Goal: Task Accomplishment & Management: Use online tool/utility

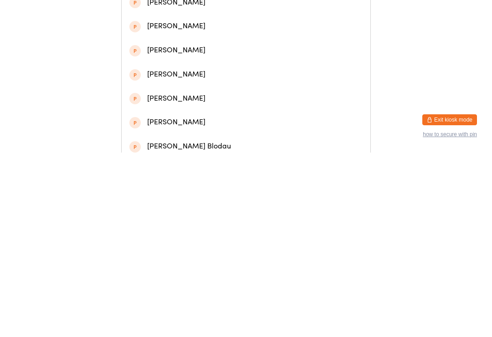
type input "[PERSON_NAME]"
click at [204, 72] on div "[PERSON_NAME]" at bounding box center [245, 67] width 233 height 12
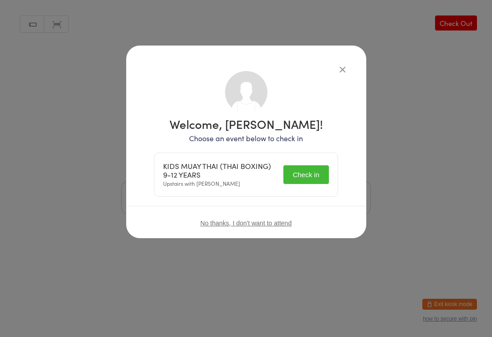
click at [299, 177] on button "Check in" at bounding box center [307, 174] width 46 height 19
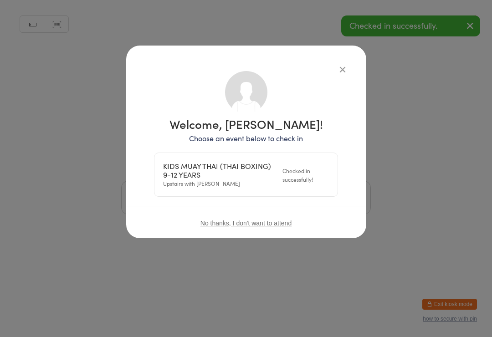
click at [347, 64] on icon "button" at bounding box center [343, 69] width 10 height 10
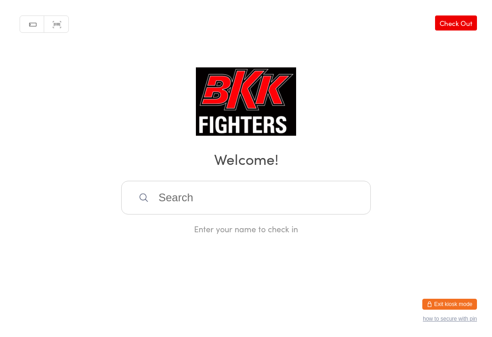
click at [242, 204] on input "search" at bounding box center [246, 198] width 250 height 34
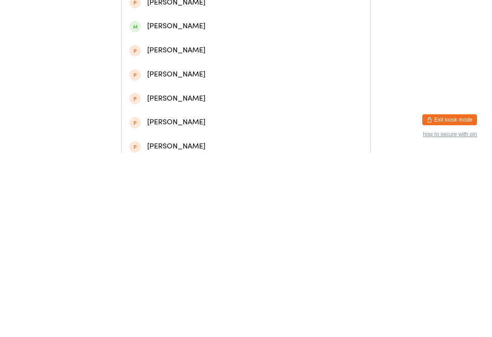
type input "[PERSON_NAME]"
click at [207, 39] on div "[PERSON_NAME]" at bounding box center [246, 43] width 249 height 24
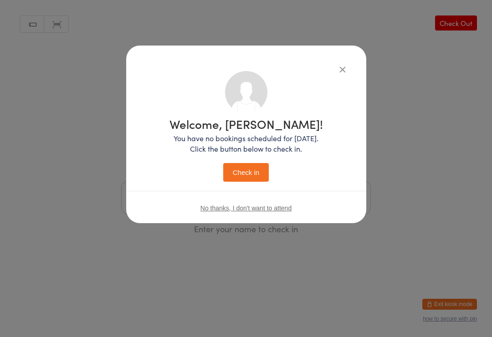
click at [252, 172] on button "Check in" at bounding box center [246, 172] width 46 height 19
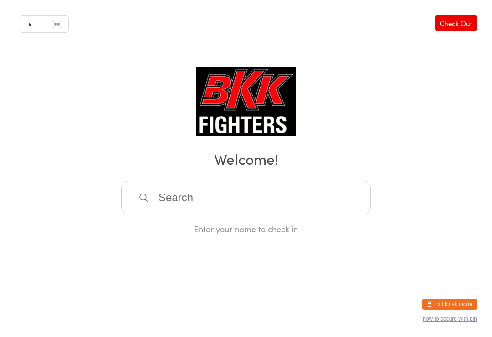
click at [221, 206] on input "search" at bounding box center [246, 198] width 250 height 34
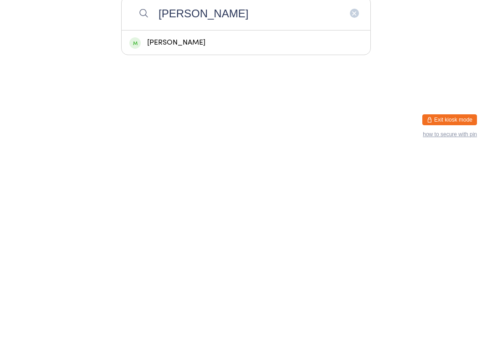
type input "[PERSON_NAME]"
click at [233, 221] on div "[PERSON_NAME]" at bounding box center [245, 227] width 233 height 12
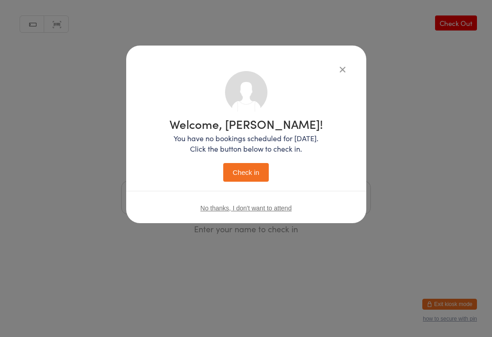
click at [251, 180] on button "Check in" at bounding box center [246, 172] width 46 height 19
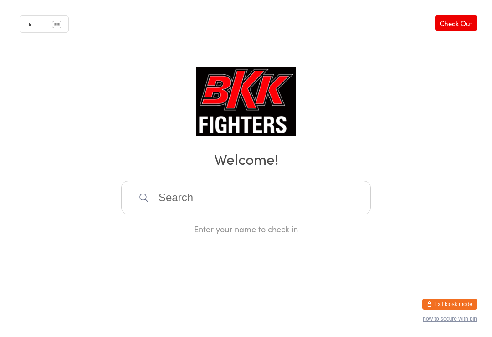
click at [248, 187] on input "search" at bounding box center [246, 198] width 250 height 34
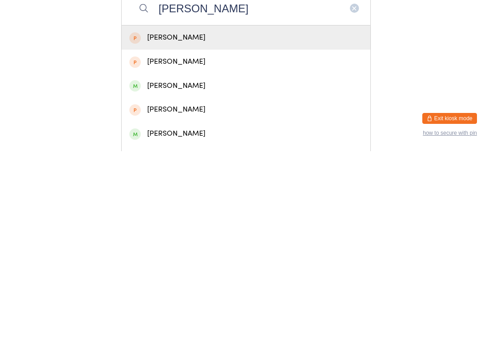
scroll to position [15, 0]
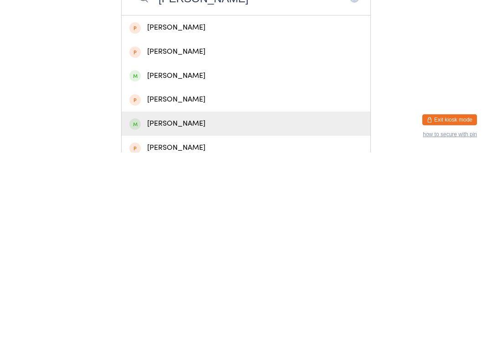
type input "[PERSON_NAME]"
click at [186, 302] on div "[PERSON_NAME]" at bounding box center [245, 308] width 233 height 12
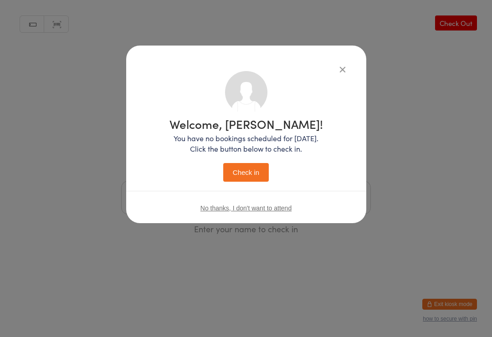
click at [253, 175] on button "Check in" at bounding box center [246, 172] width 46 height 19
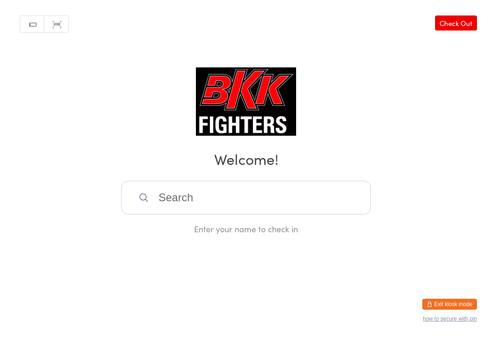
click at [316, 185] on input "search" at bounding box center [246, 198] width 250 height 34
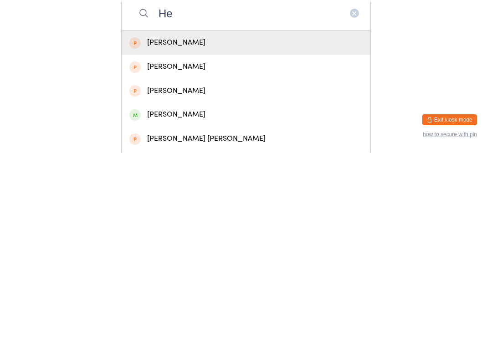
type input "H"
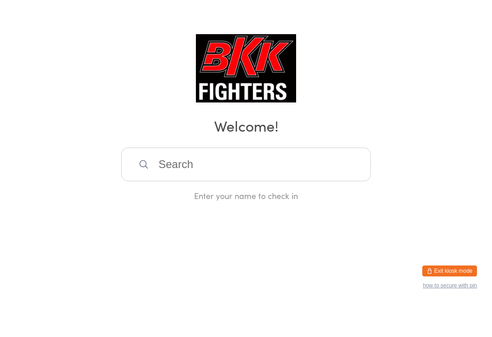
click at [362, 100] on div "Manual search Scanner input Check Out Welcome! Enter your name to check in" at bounding box center [246, 117] width 492 height 235
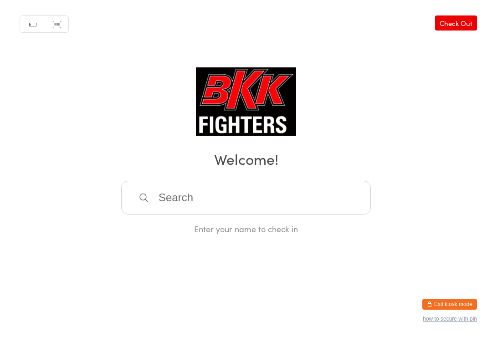
click at [335, 197] on input "search" at bounding box center [246, 198] width 250 height 34
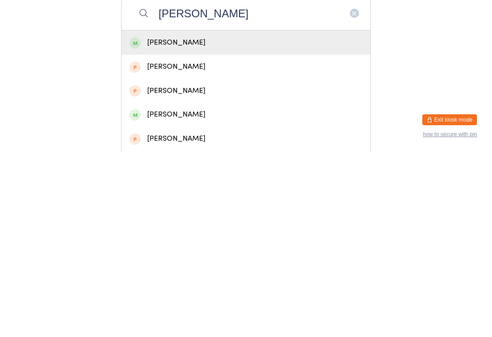
type input "[PERSON_NAME]"
click at [223, 215] on div "[PERSON_NAME]" at bounding box center [246, 227] width 249 height 24
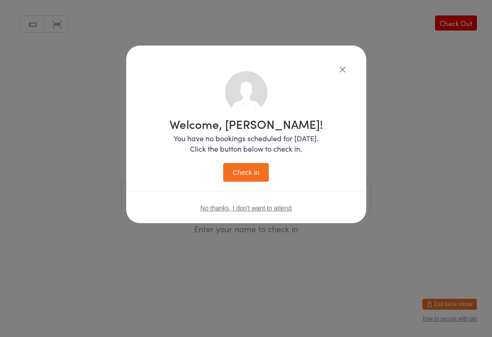
click at [258, 171] on button "Check in" at bounding box center [246, 172] width 46 height 19
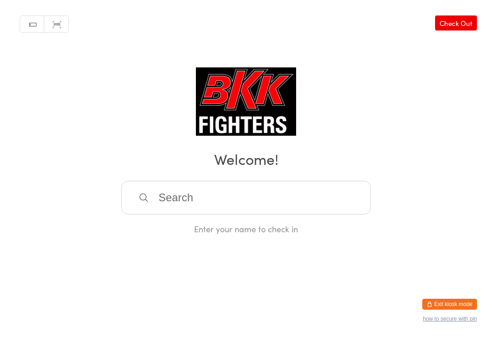
click at [189, 195] on input "search" at bounding box center [246, 198] width 250 height 34
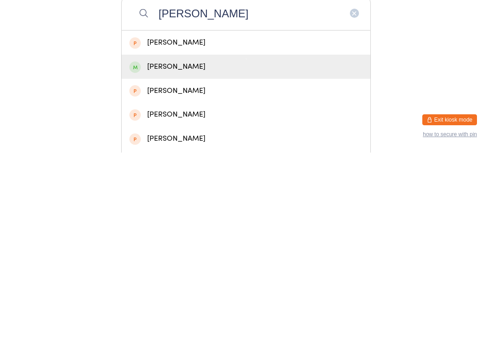
type input "[PERSON_NAME]"
click at [192, 245] on div "[PERSON_NAME]" at bounding box center [245, 251] width 233 height 12
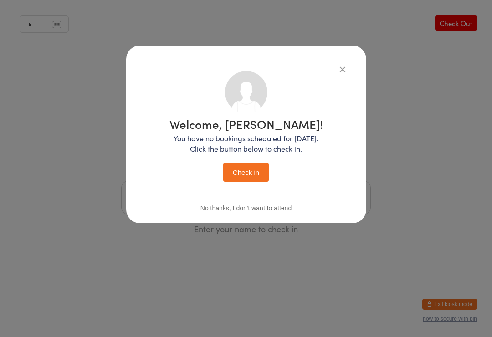
click at [247, 171] on button "Check in" at bounding box center [246, 172] width 46 height 19
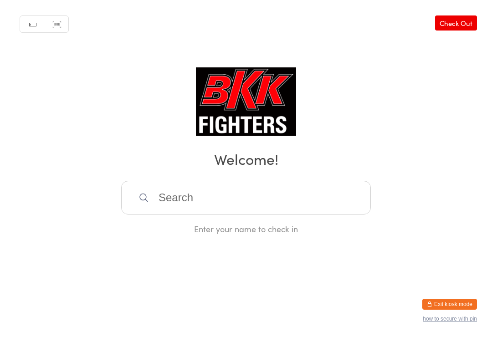
click at [294, 215] on input "search" at bounding box center [246, 198] width 250 height 34
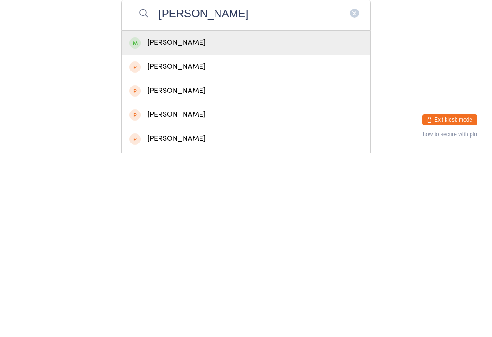
type input "[PERSON_NAME]"
click at [213, 221] on div "[PERSON_NAME]" at bounding box center [245, 227] width 233 height 12
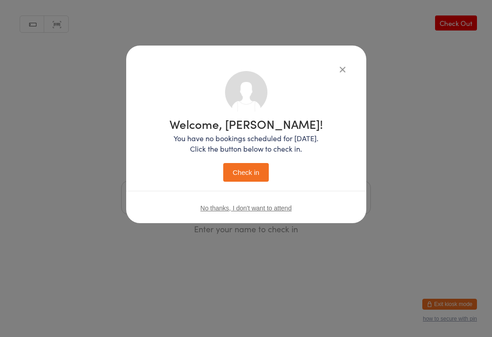
click at [249, 169] on button "Check in" at bounding box center [246, 172] width 46 height 19
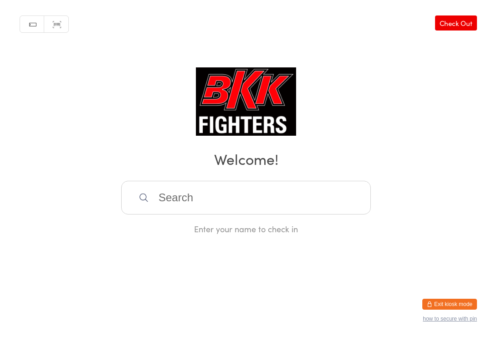
click at [186, 207] on input "search" at bounding box center [246, 198] width 250 height 34
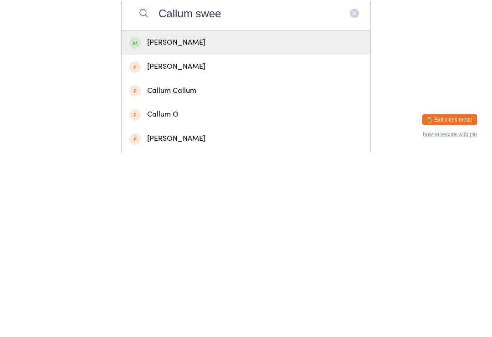
type input "Callum swee"
click at [205, 221] on div "[PERSON_NAME]" at bounding box center [245, 227] width 233 height 12
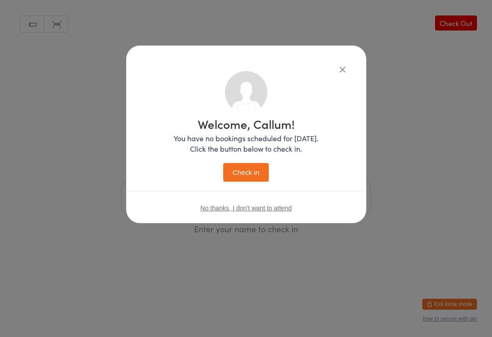
click at [252, 166] on button "Check in" at bounding box center [246, 172] width 46 height 19
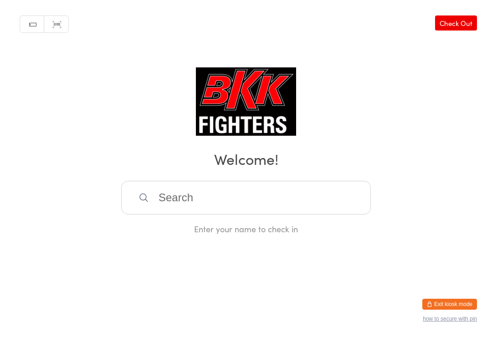
click at [181, 215] on input "search" at bounding box center [246, 198] width 250 height 34
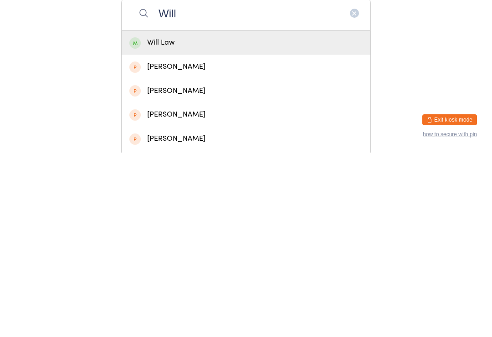
type input "Will"
click at [163, 221] on div "Will Law" at bounding box center [245, 227] width 233 height 12
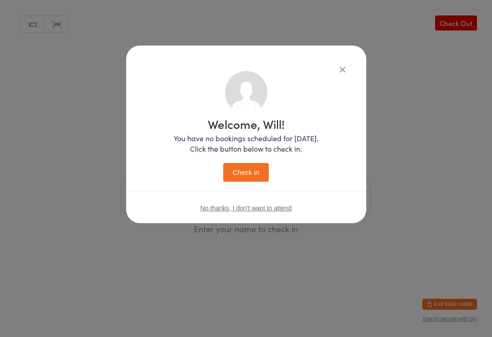
click at [240, 170] on button "Check in" at bounding box center [246, 172] width 46 height 19
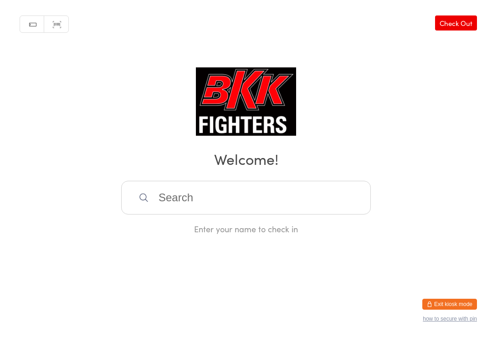
click at [230, 196] on input "search" at bounding box center [246, 198] width 250 height 34
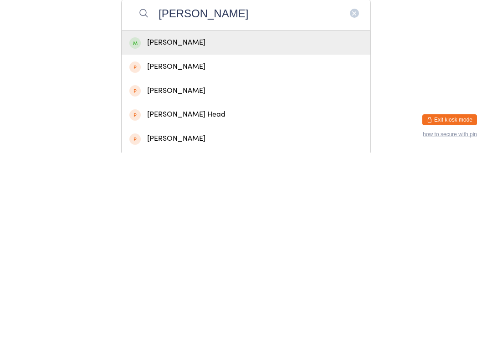
type input "[PERSON_NAME]"
click at [211, 221] on div "[PERSON_NAME]" at bounding box center [245, 227] width 233 height 12
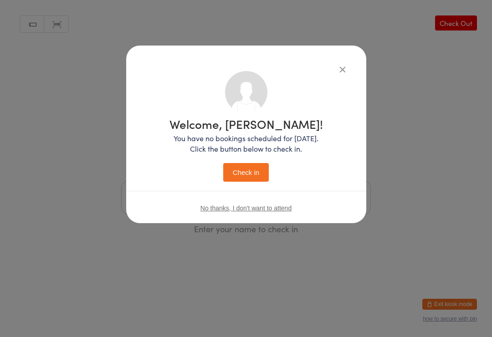
click at [253, 172] on button "Check in" at bounding box center [246, 172] width 46 height 19
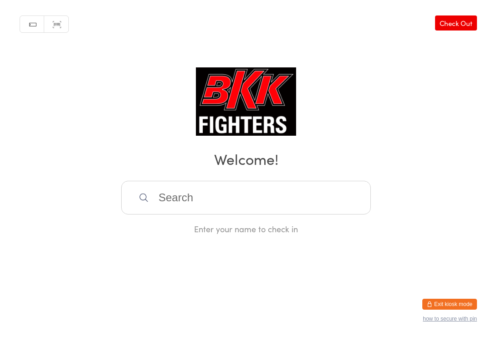
click at [224, 189] on input "search" at bounding box center [246, 198] width 250 height 34
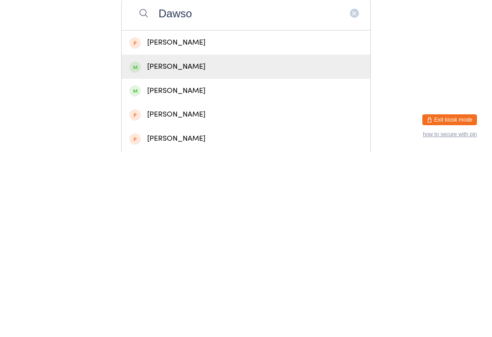
type input "Dawso"
click at [215, 245] on div "[PERSON_NAME]" at bounding box center [245, 251] width 233 height 12
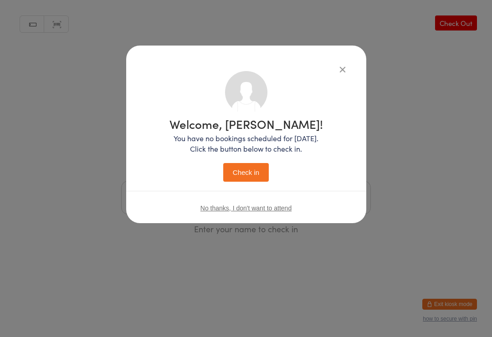
click at [258, 166] on button "Check in" at bounding box center [246, 172] width 46 height 19
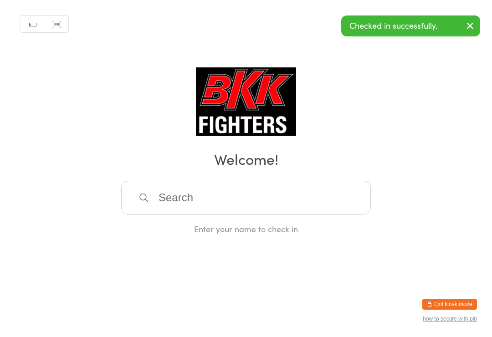
click at [217, 213] on input "search" at bounding box center [246, 198] width 250 height 34
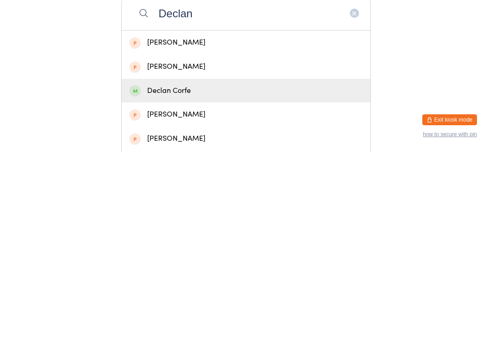
type input "Declan"
click at [230, 269] on div "Declan Corfe" at bounding box center [245, 275] width 233 height 12
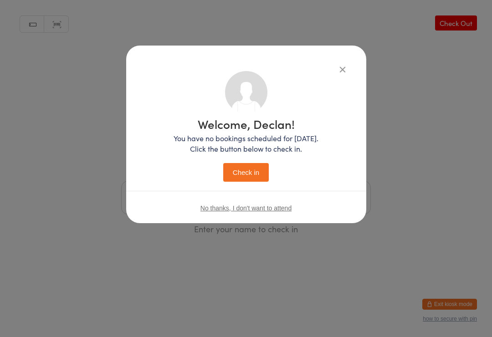
click at [250, 175] on button "Check in" at bounding box center [246, 172] width 46 height 19
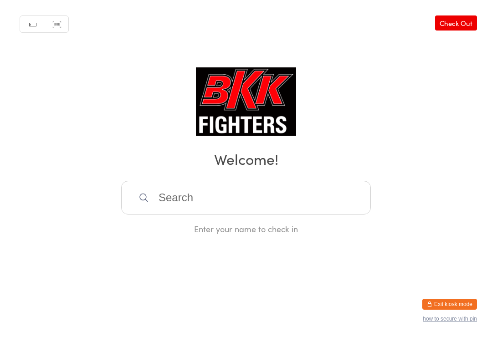
click at [275, 213] on input "search" at bounding box center [246, 198] width 250 height 34
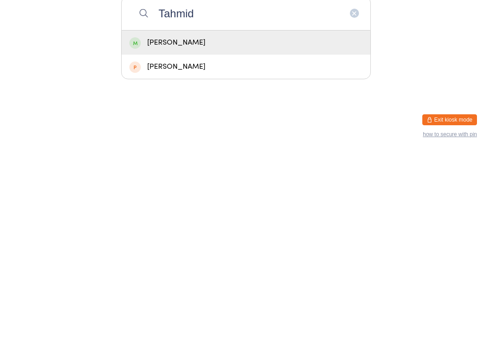
type input "Tahmid"
click at [286, 221] on div "[PERSON_NAME]" at bounding box center [245, 227] width 233 height 12
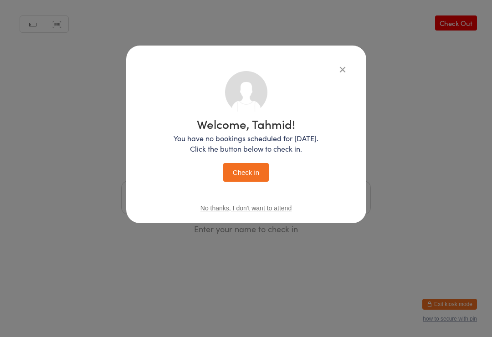
click at [250, 168] on button "Check in" at bounding box center [246, 172] width 46 height 19
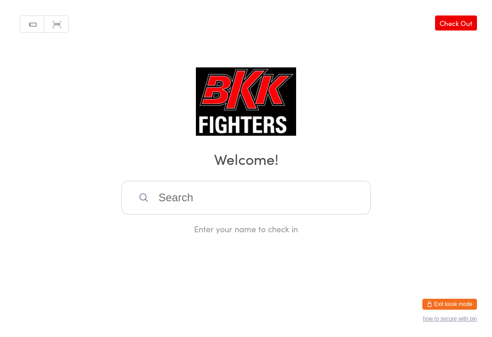
click at [291, 214] on input "search" at bounding box center [246, 198] width 250 height 34
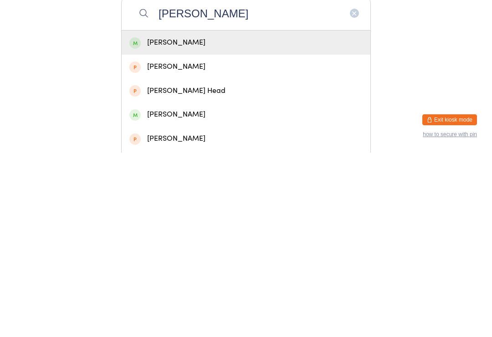
type input "[PERSON_NAME]"
click at [214, 221] on div "[PERSON_NAME]" at bounding box center [245, 227] width 233 height 12
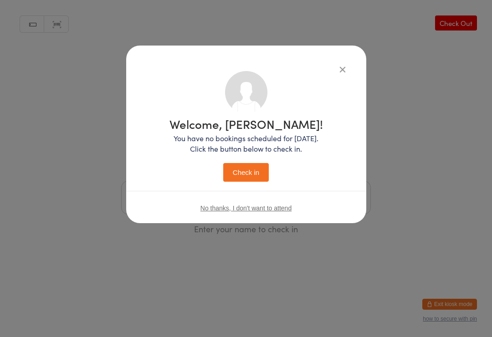
click at [246, 173] on button "Check in" at bounding box center [246, 172] width 46 height 19
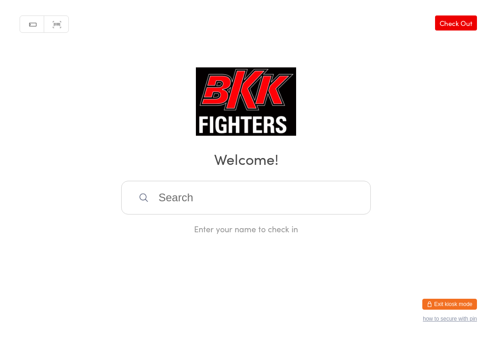
click at [192, 205] on input "search" at bounding box center [246, 198] width 250 height 34
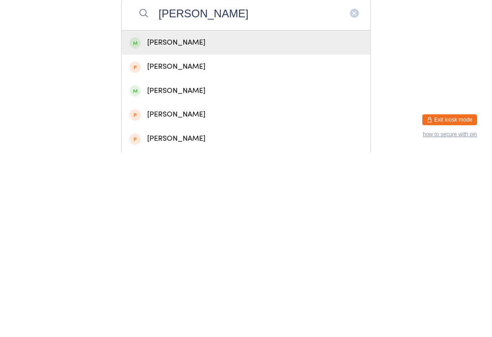
type input "[PERSON_NAME]"
click at [242, 221] on div "[PERSON_NAME]" at bounding box center [245, 227] width 233 height 12
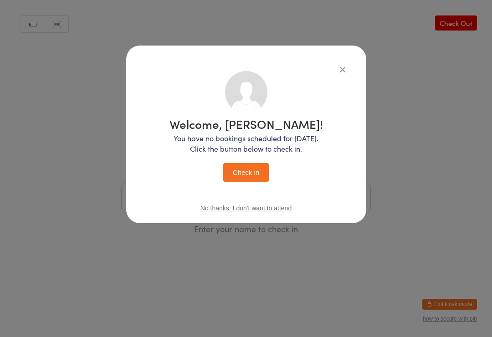
click at [253, 171] on button "Check in" at bounding box center [246, 172] width 46 height 19
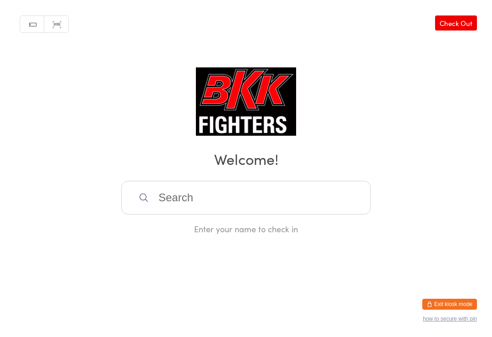
click at [264, 215] on input "search" at bounding box center [246, 198] width 250 height 34
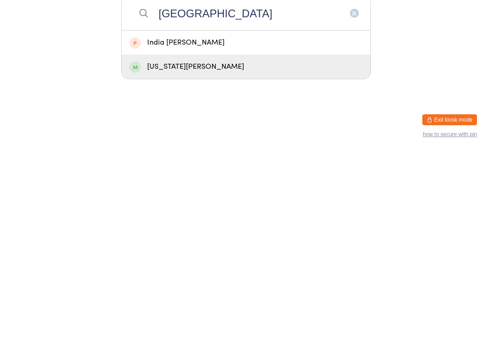
type input "[GEOGRAPHIC_DATA]"
click at [208, 245] on div "[US_STATE][PERSON_NAME]" at bounding box center [245, 251] width 233 height 12
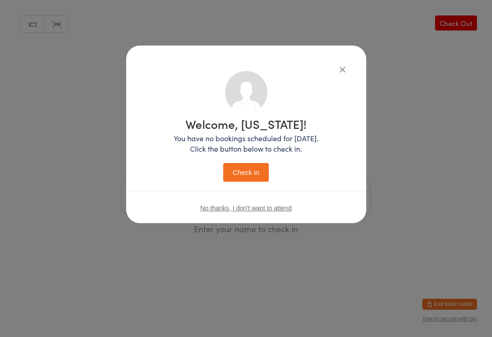
click at [247, 170] on button "Check in" at bounding box center [246, 172] width 46 height 19
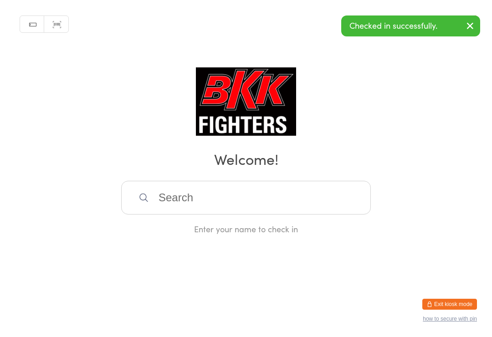
click at [283, 201] on input "search" at bounding box center [246, 198] width 250 height 34
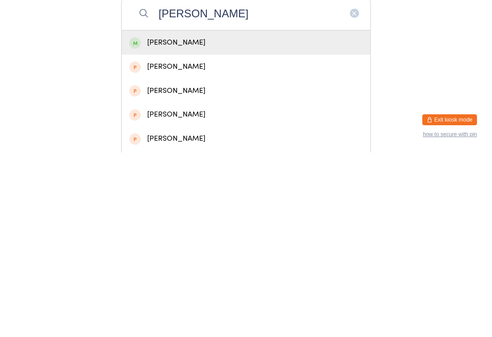
type input "[PERSON_NAME]"
click at [221, 221] on div "[PERSON_NAME]" at bounding box center [245, 227] width 233 height 12
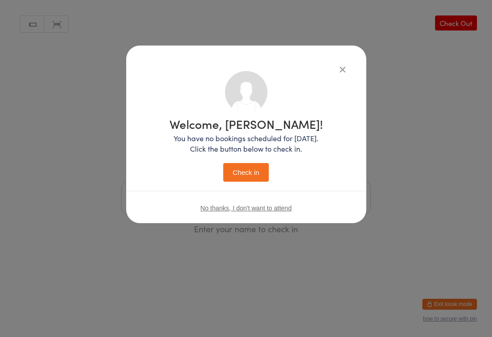
click at [251, 169] on button "Check in" at bounding box center [246, 172] width 46 height 19
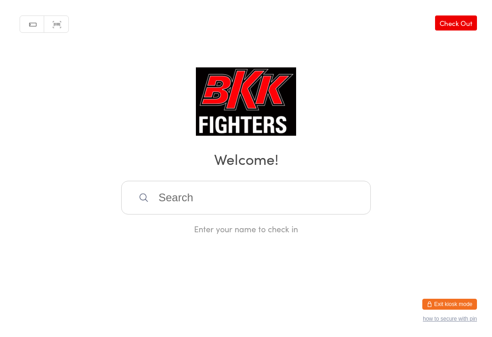
click at [209, 211] on input "search" at bounding box center [246, 198] width 250 height 34
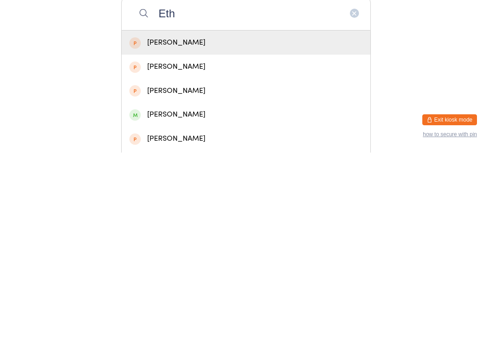
scroll to position [10, 0]
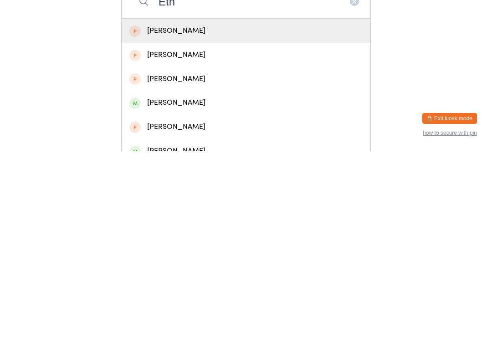
type input "Eth"
click at [195, 283] on div "[PERSON_NAME]" at bounding box center [245, 289] width 233 height 12
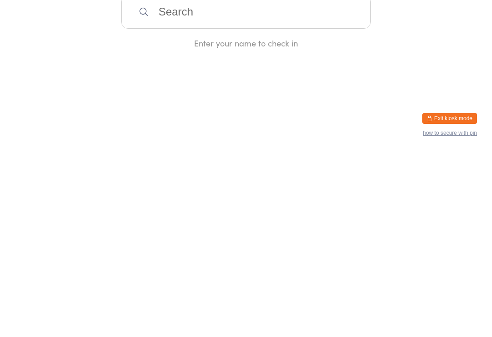
scroll to position [0, 0]
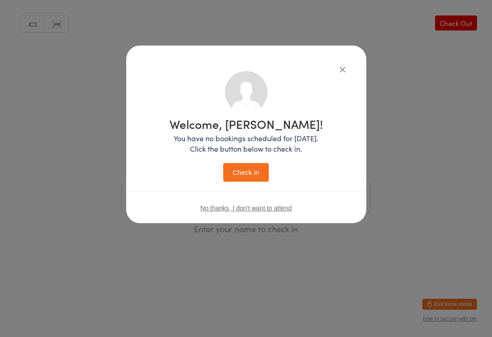
click at [259, 178] on button "Check in" at bounding box center [246, 172] width 46 height 19
